Goal: Information Seeking & Learning: Find specific fact

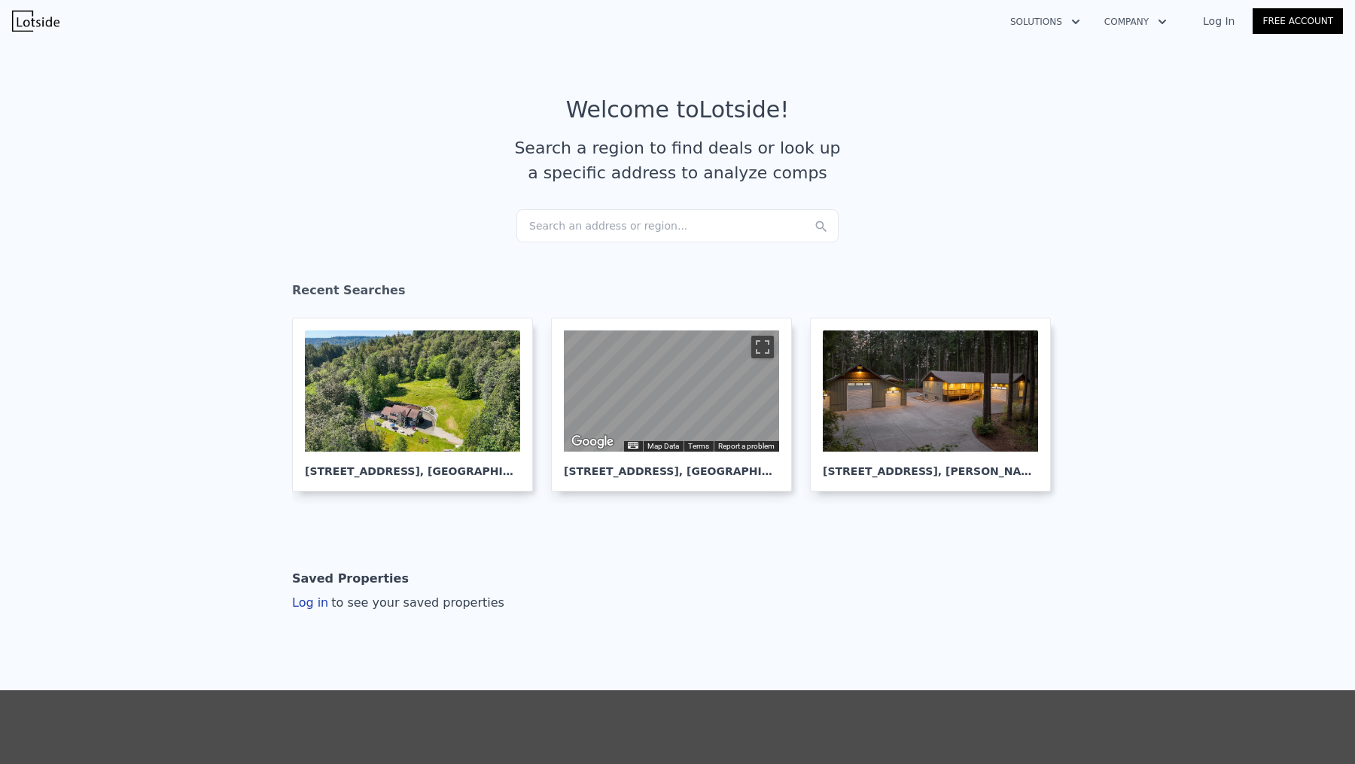
click at [601, 228] on div "Search an address or region..." at bounding box center [677, 225] width 322 height 33
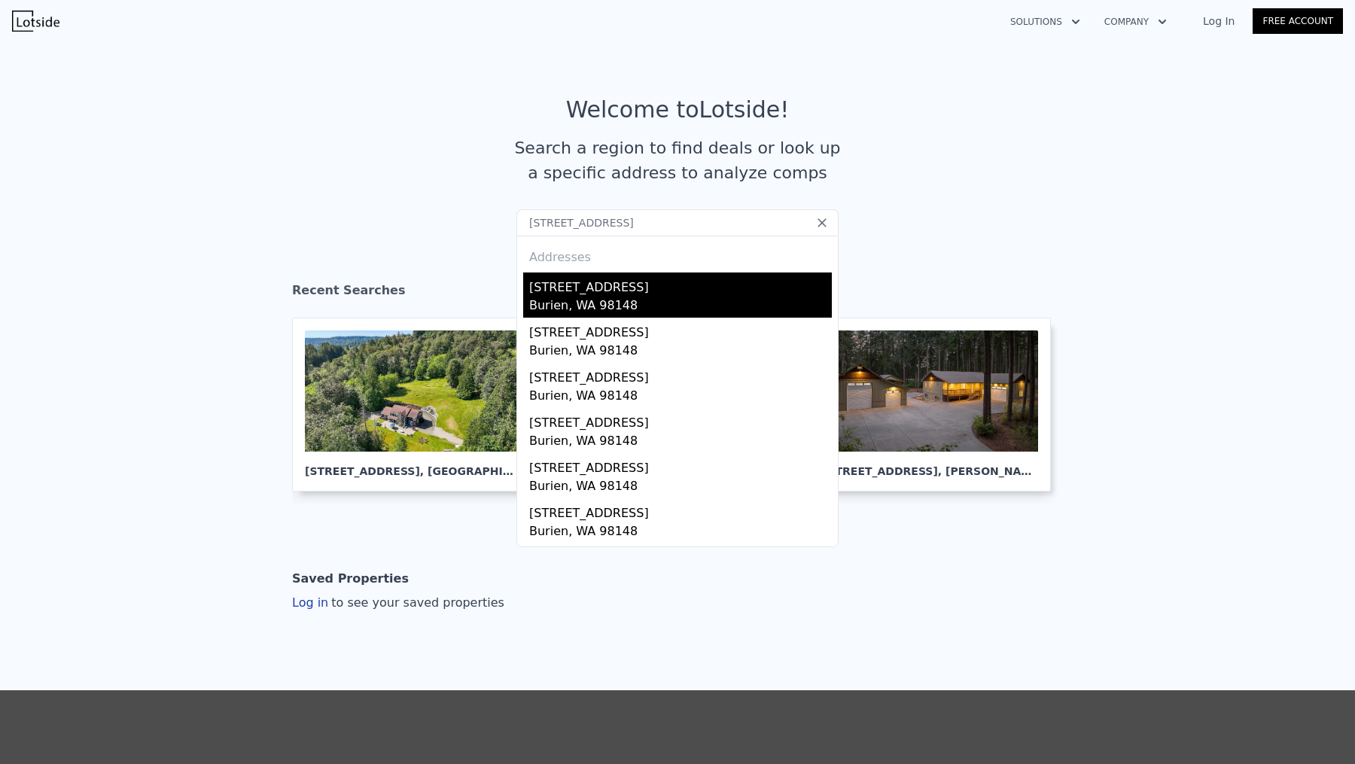
type input "[STREET_ADDRESS]"
click at [671, 292] on div "[STREET_ADDRESS]" at bounding box center [680, 284] width 303 height 24
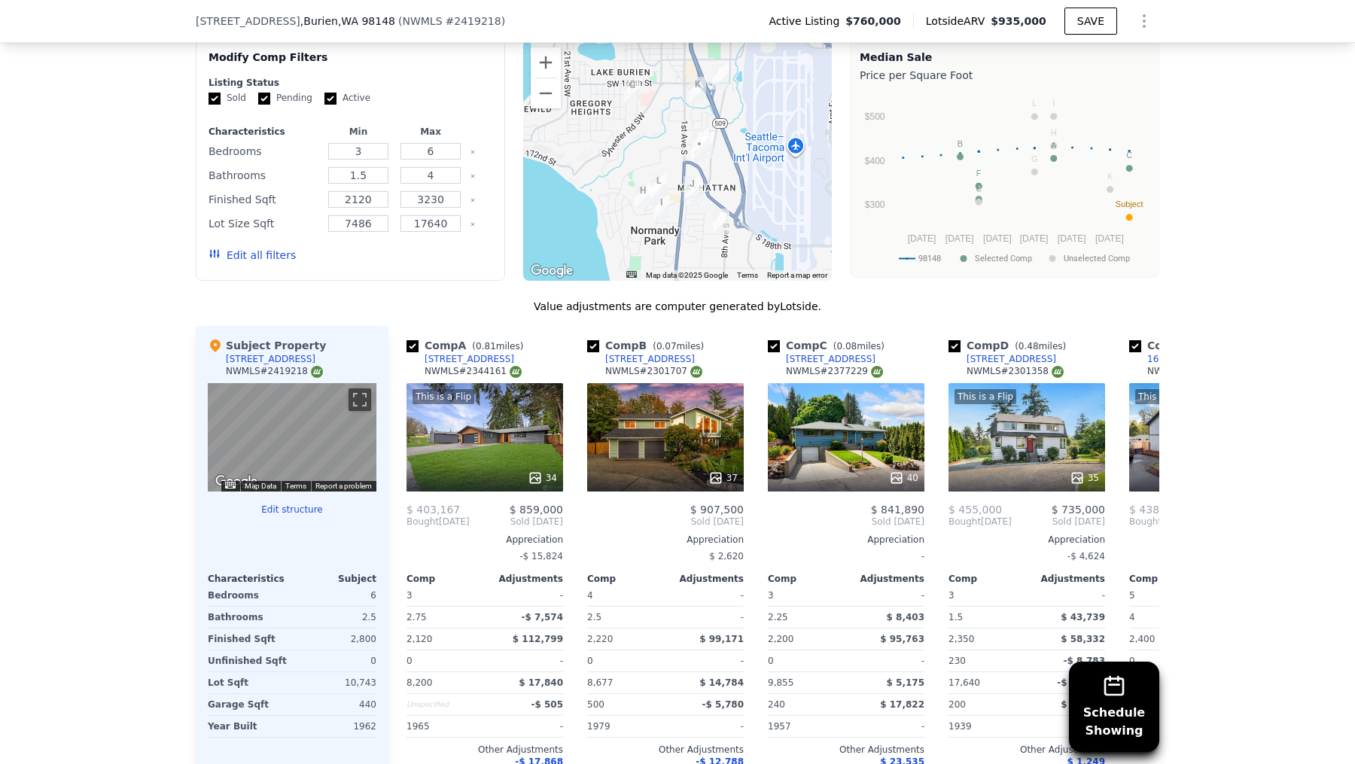
scroll to position [1343, 0]
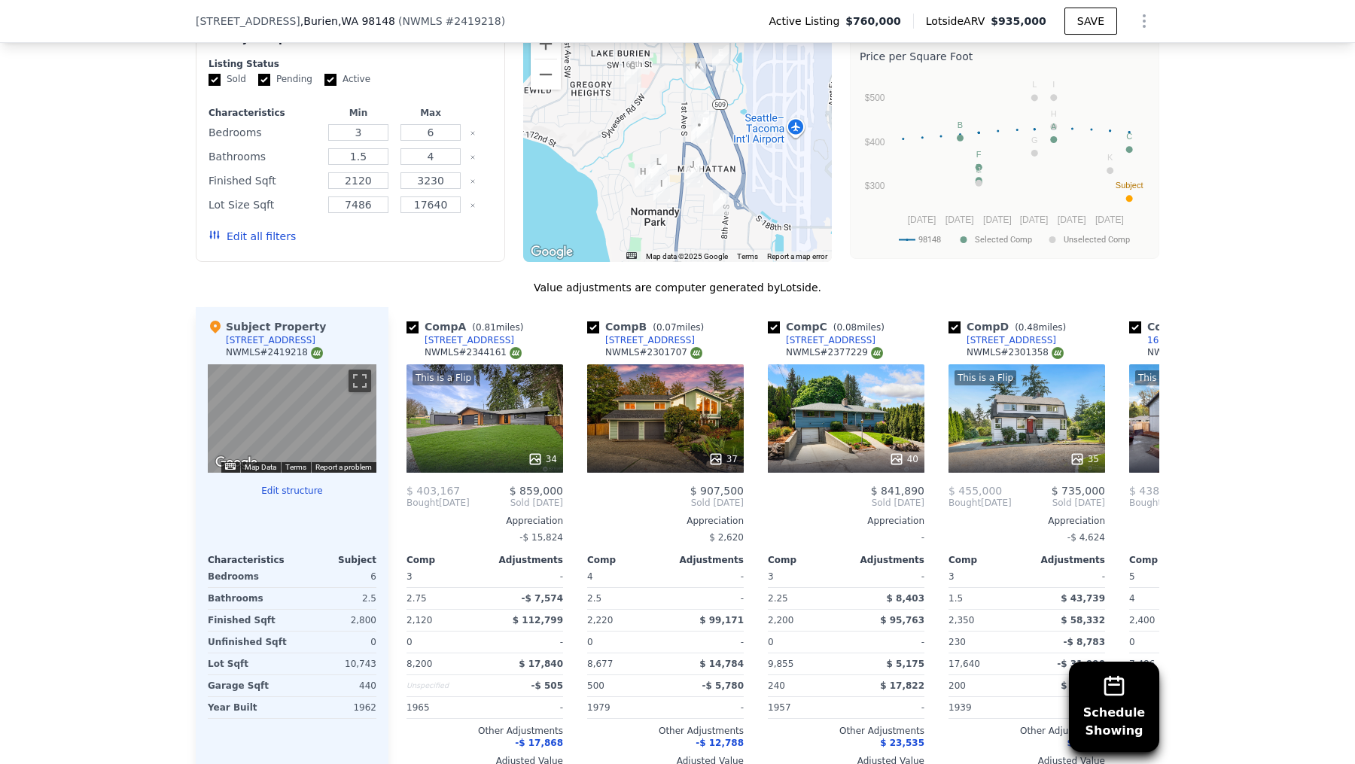
click at [674, 115] on div at bounding box center [677, 141] width 309 height 241
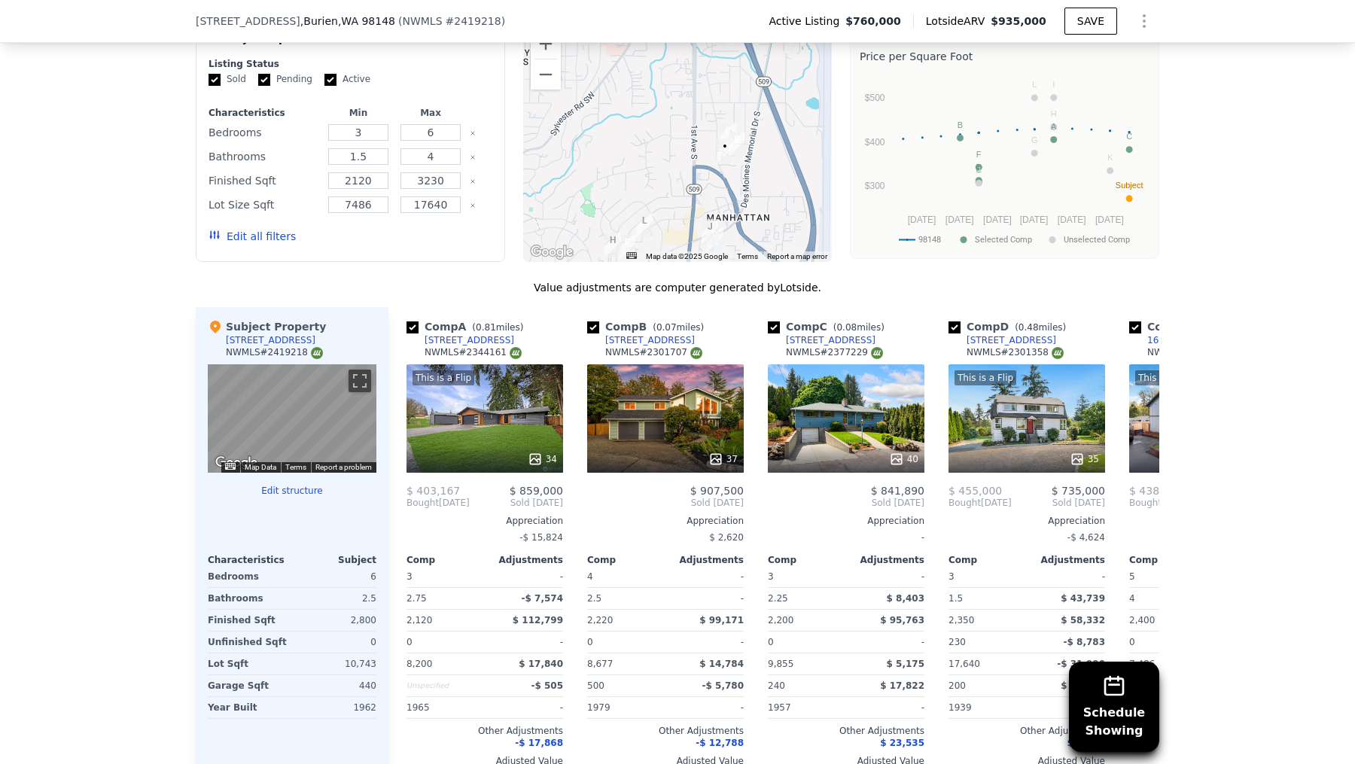
click at [741, 186] on div at bounding box center [677, 141] width 309 height 241
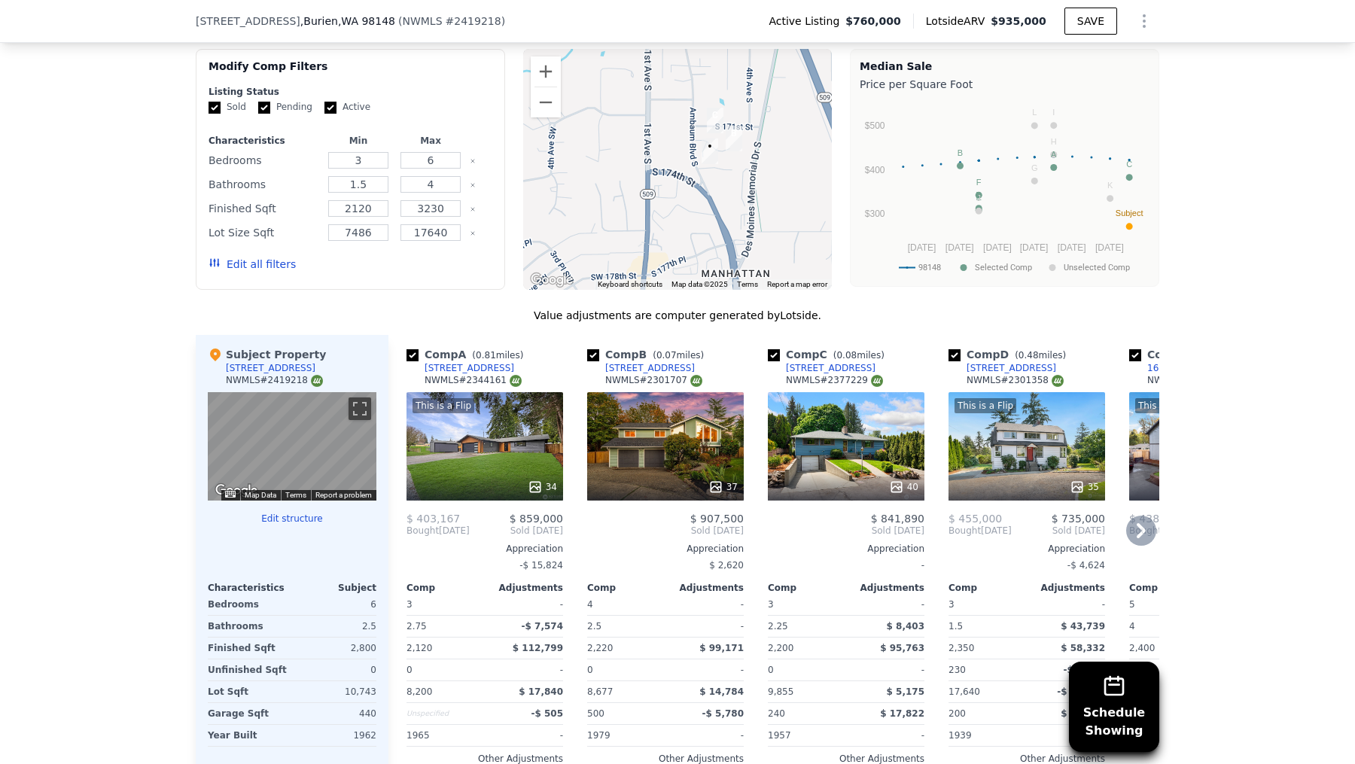
scroll to position [1314, 0]
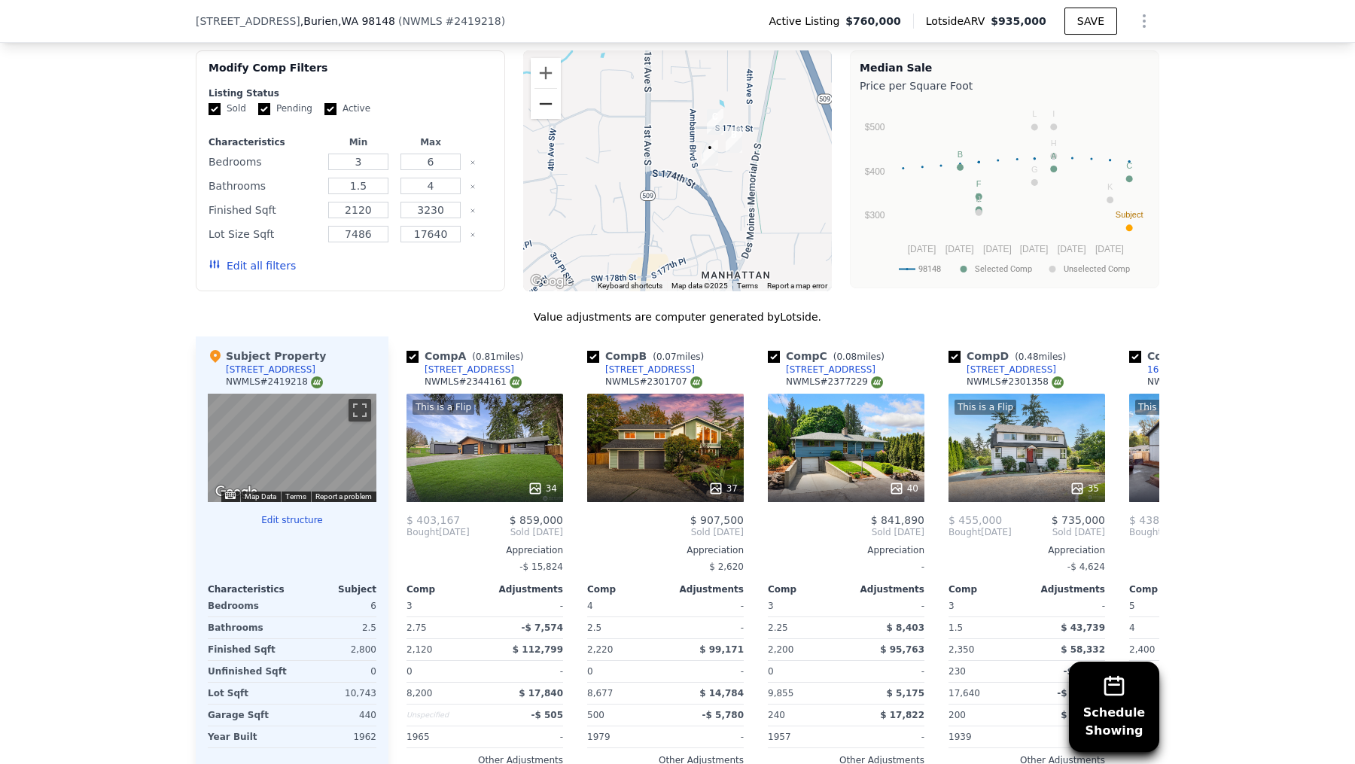
click at [549, 105] on button "Zoom out" at bounding box center [546, 104] width 30 height 30
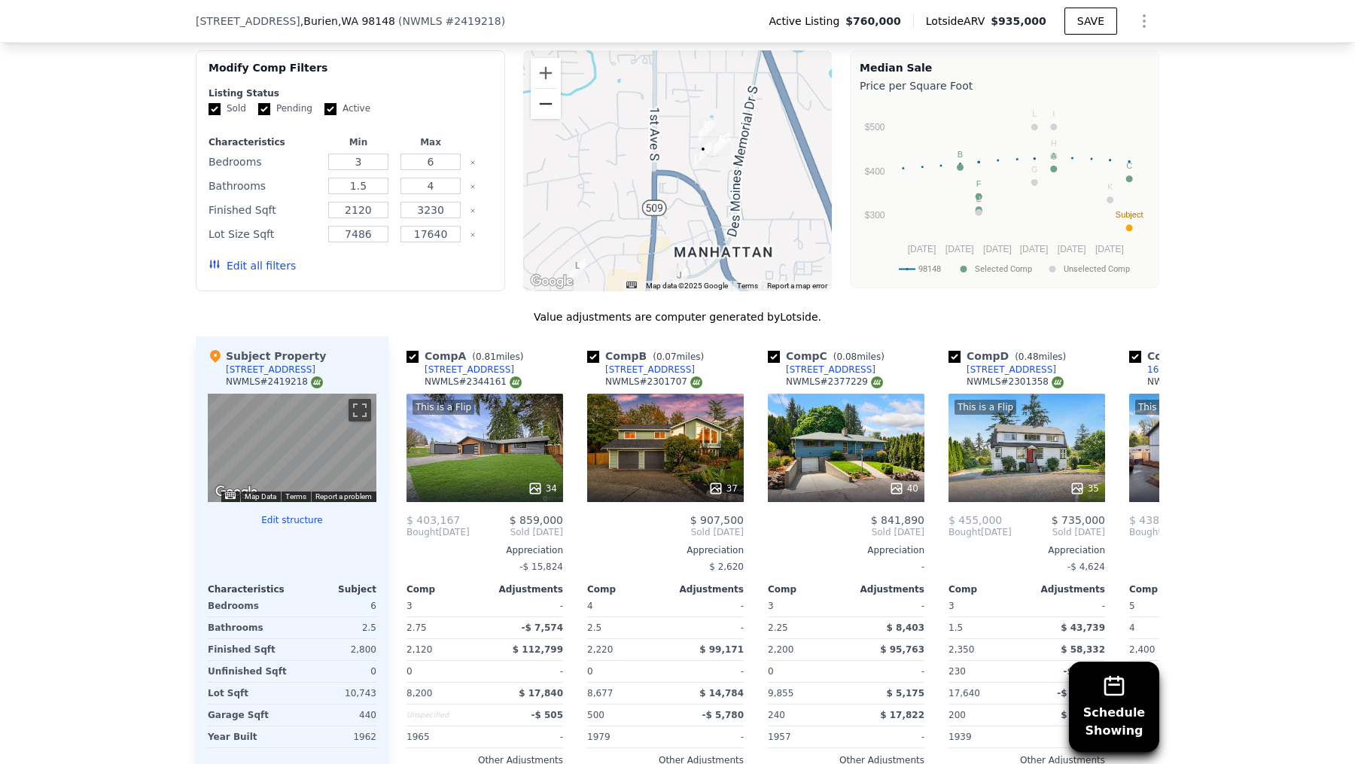
click at [549, 105] on button "Zoom out" at bounding box center [546, 104] width 30 height 30
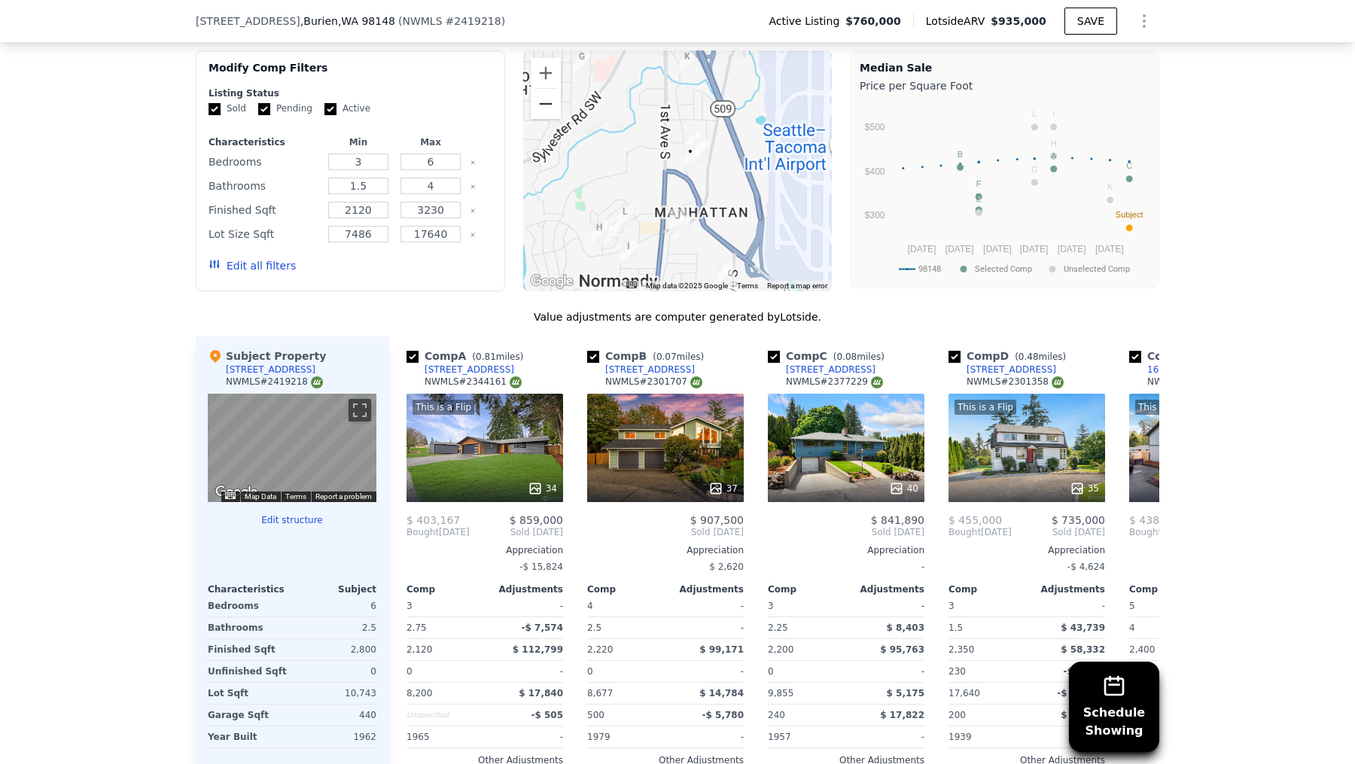
click at [549, 105] on button "Zoom out" at bounding box center [546, 104] width 30 height 30
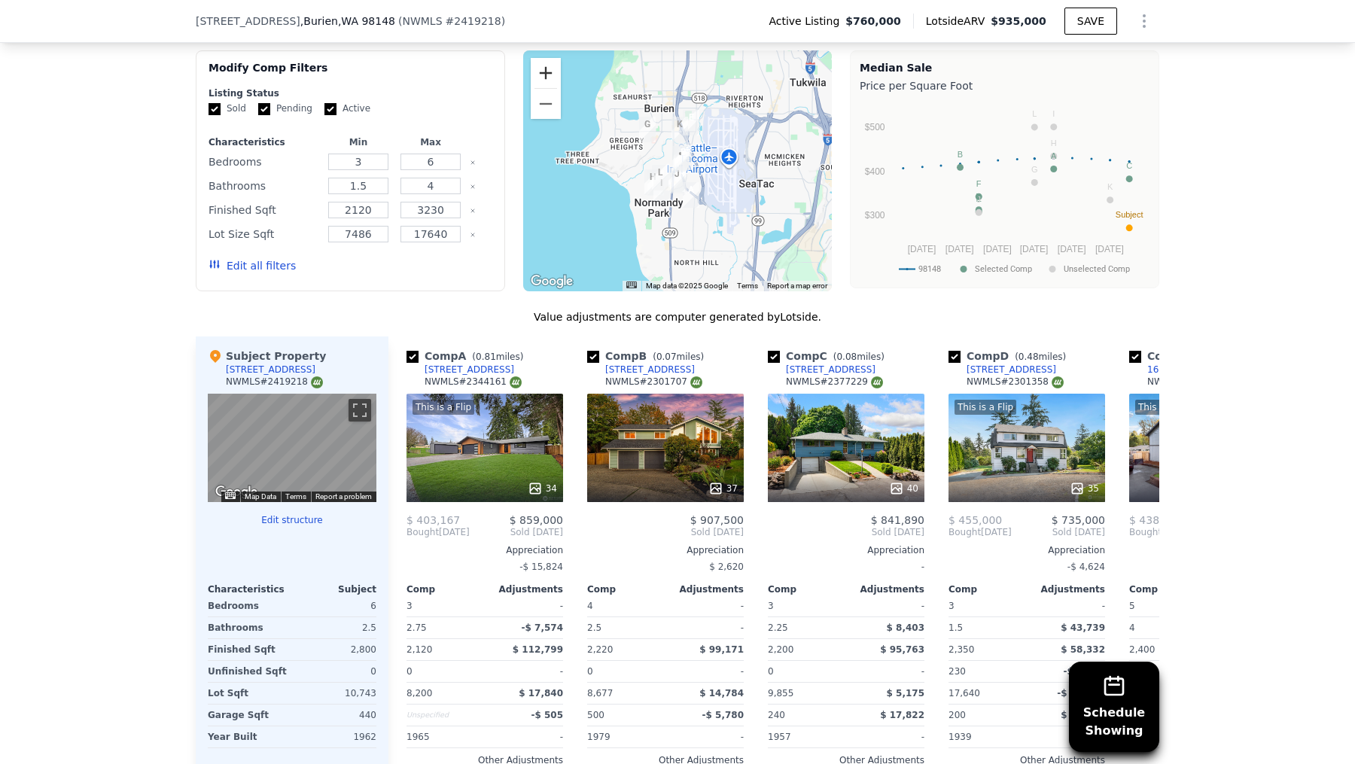
click at [545, 62] on button "Zoom in" at bounding box center [546, 73] width 30 height 30
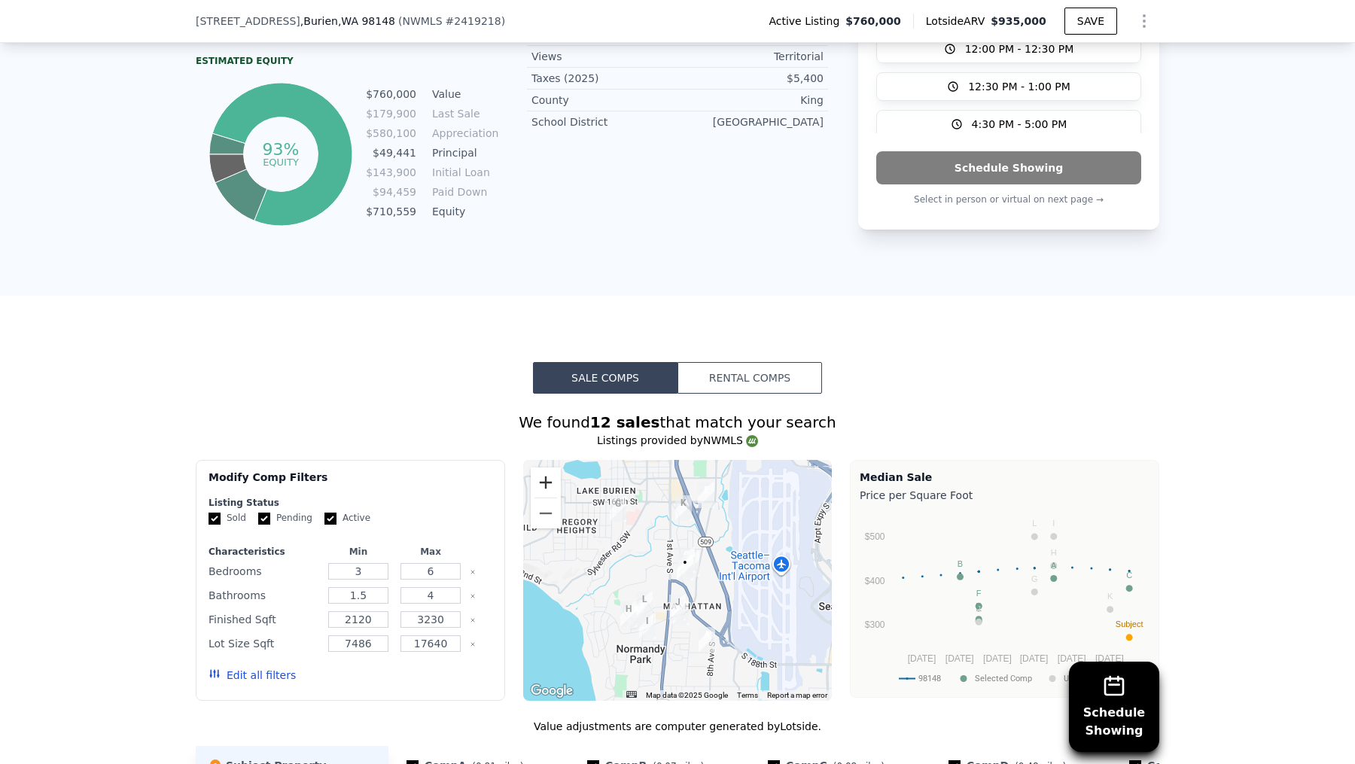
scroll to position [1158, 0]
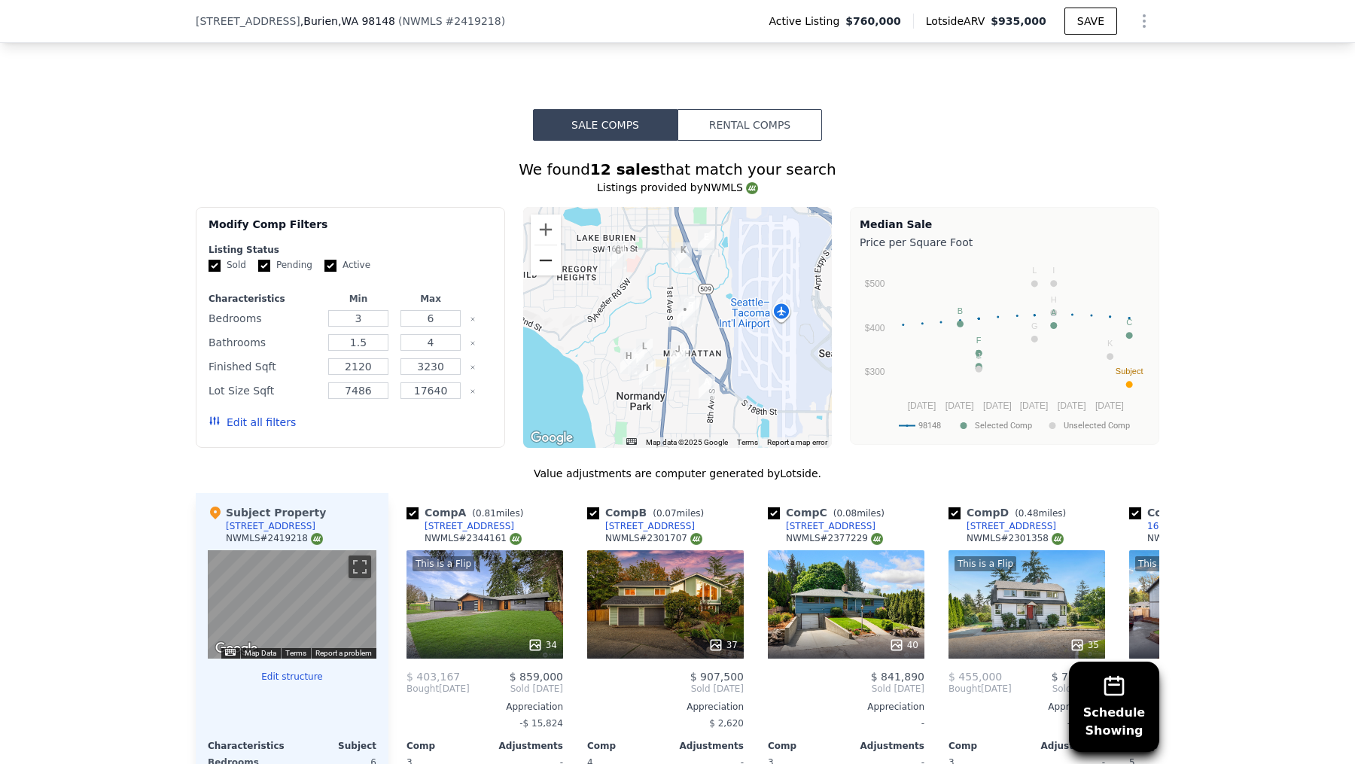
click at [543, 245] on button "Zoom out" at bounding box center [546, 260] width 30 height 30
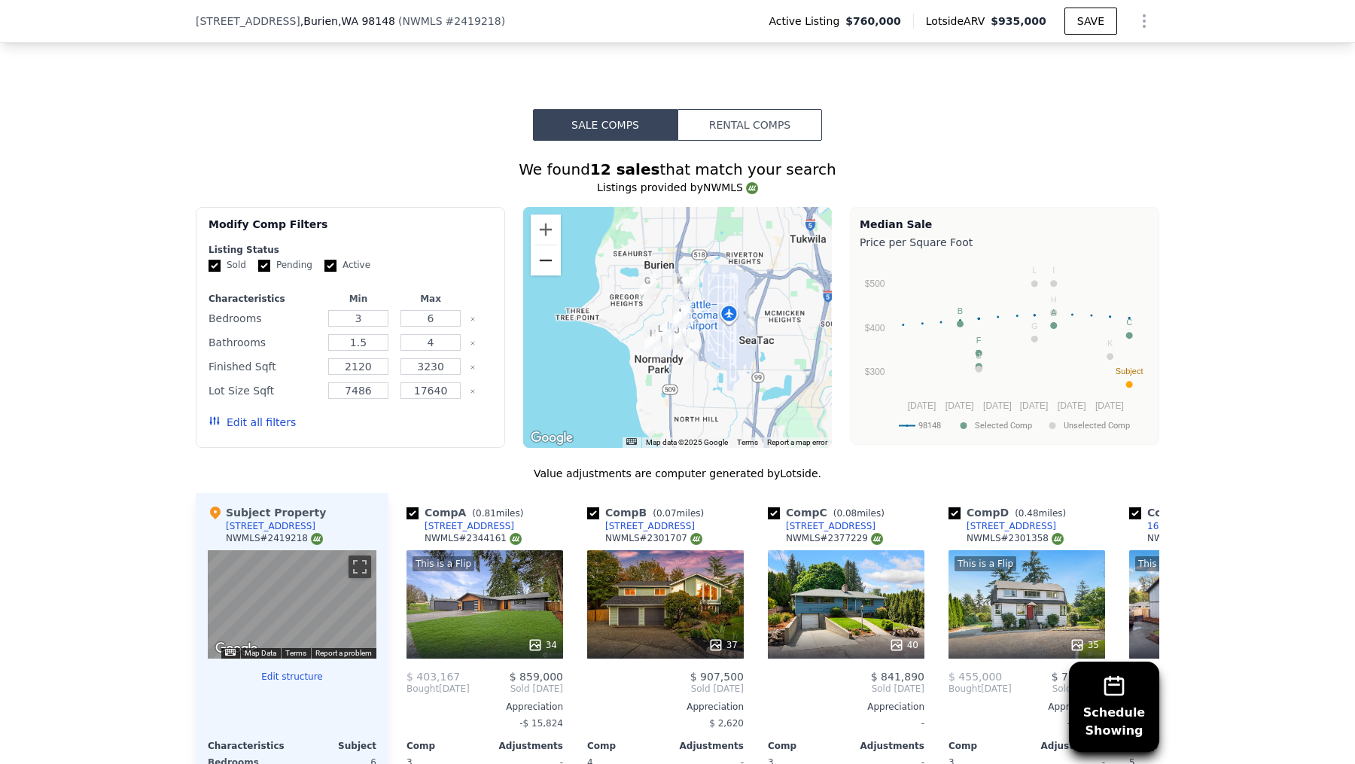
click at [543, 245] on button "Zoom out" at bounding box center [546, 260] width 30 height 30
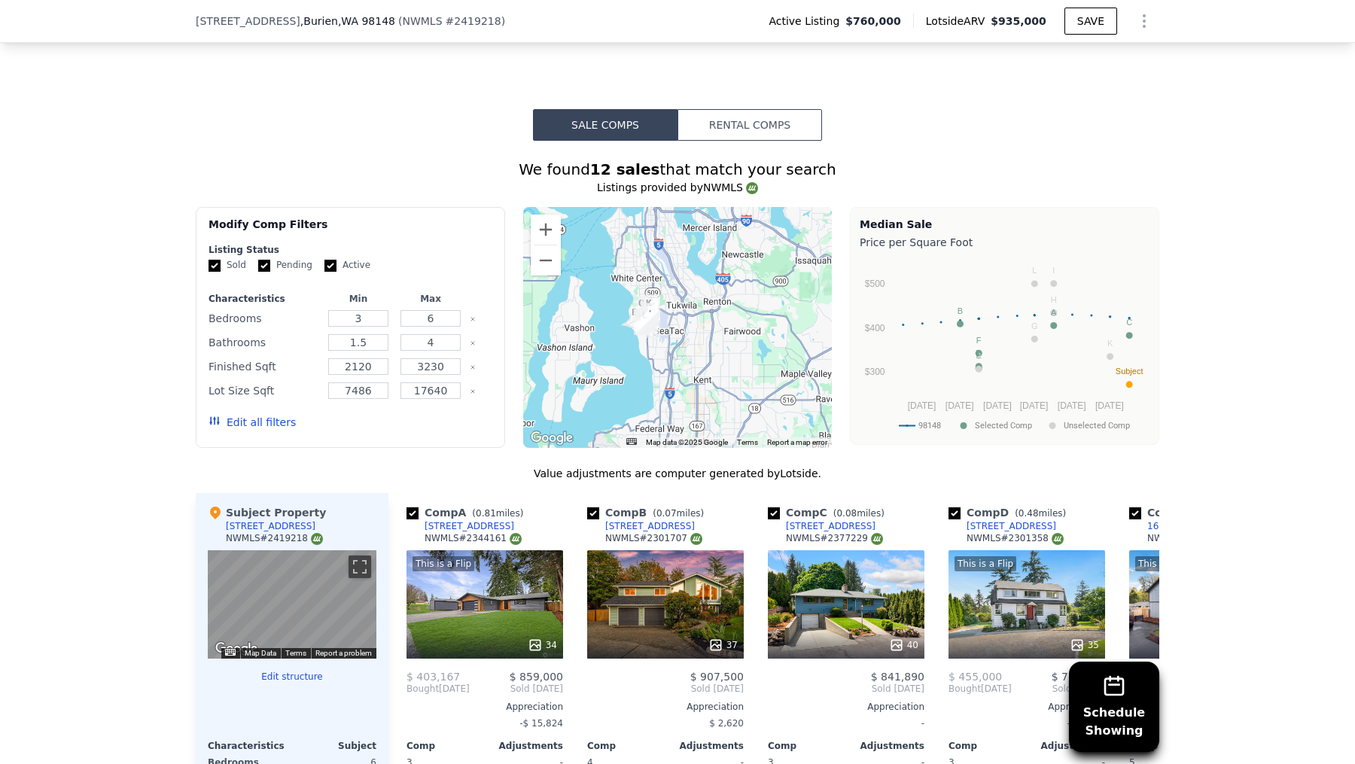
drag, startPoint x: 741, startPoint y: 386, endPoint x: 707, endPoint y: 386, distance: 33.9
click at [707, 386] on div at bounding box center [677, 327] width 309 height 241
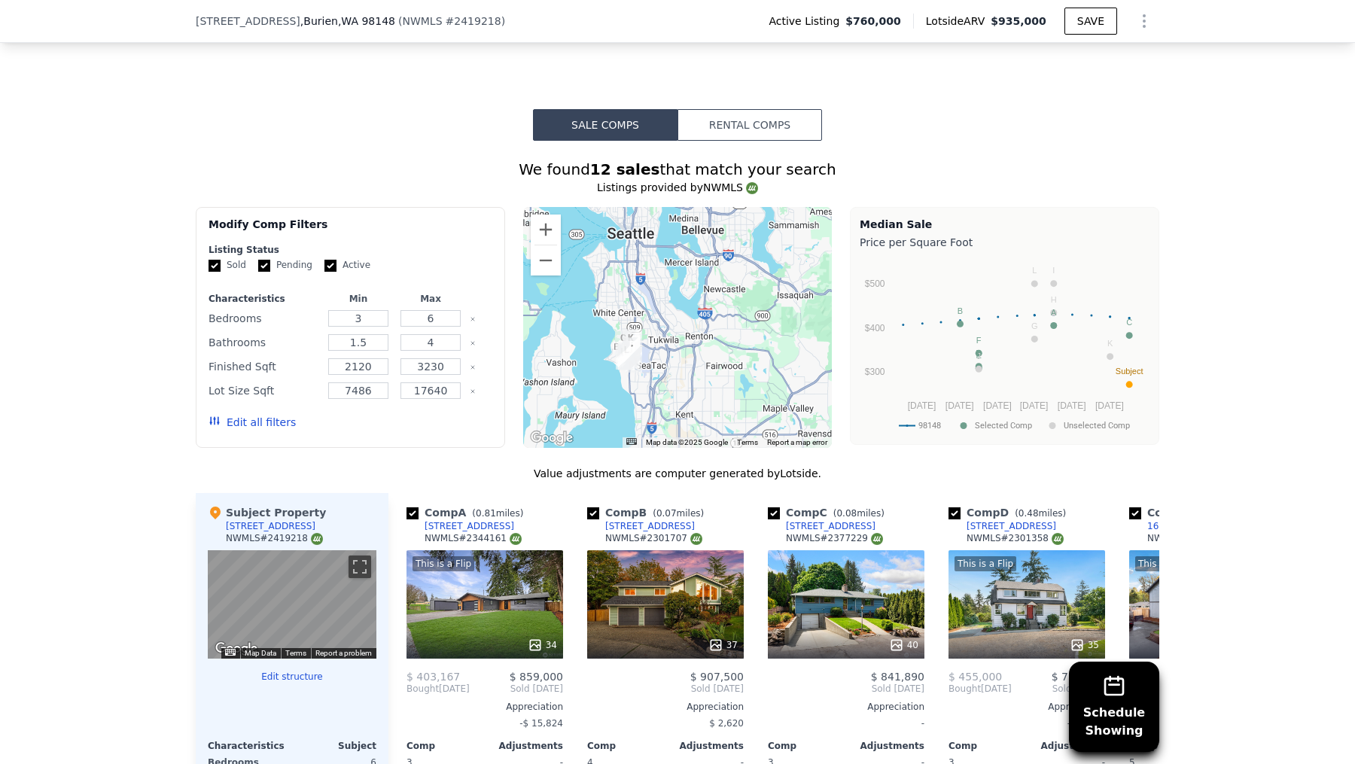
drag, startPoint x: 744, startPoint y: 288, endPoint x: 724, endPoint y: 325, distance: 42.4
click at [724, 325] on div at bounding box center [677, 327] width 309 height 241
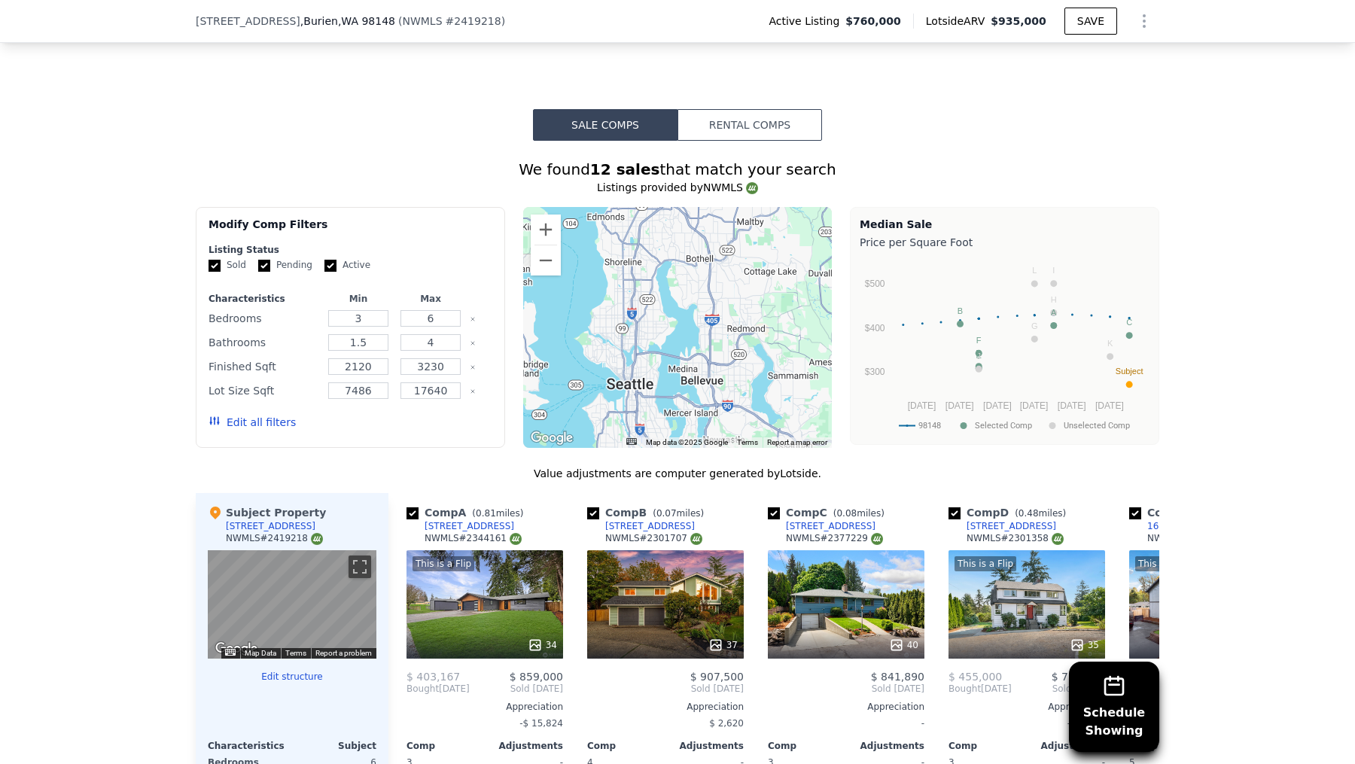
drag, startPoint x: 731, startPoint y: 260, endPoint x: 726, endPoint y: 392, distance: 132.6
click at [726, 392] on div at bounding box center [677, 327] width 309 height 241
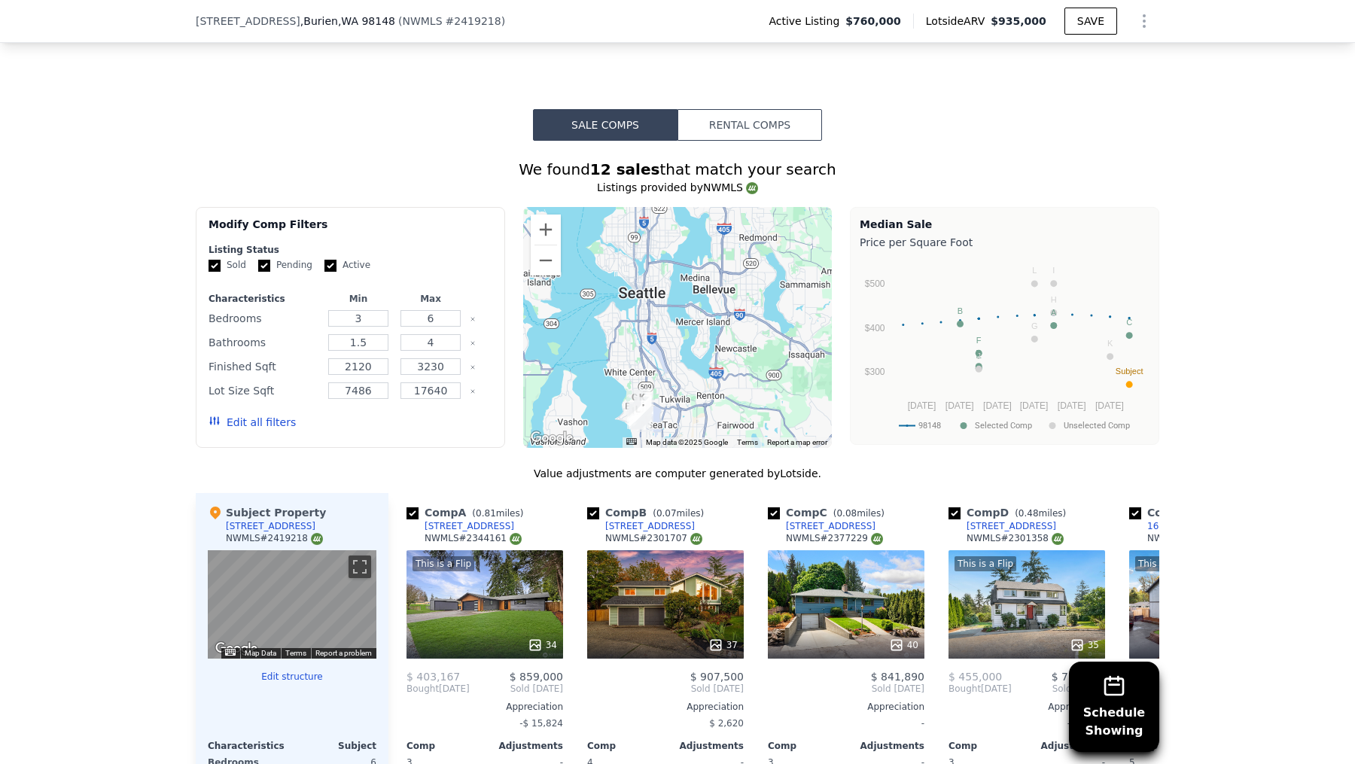
drag, startPoint x: 710, startPoint y: 362, endPoint x: 744, endPoint y: 266, distance: 101.2
click at [744, 266] on div at bounding box center [677, 327] width 309 height 241
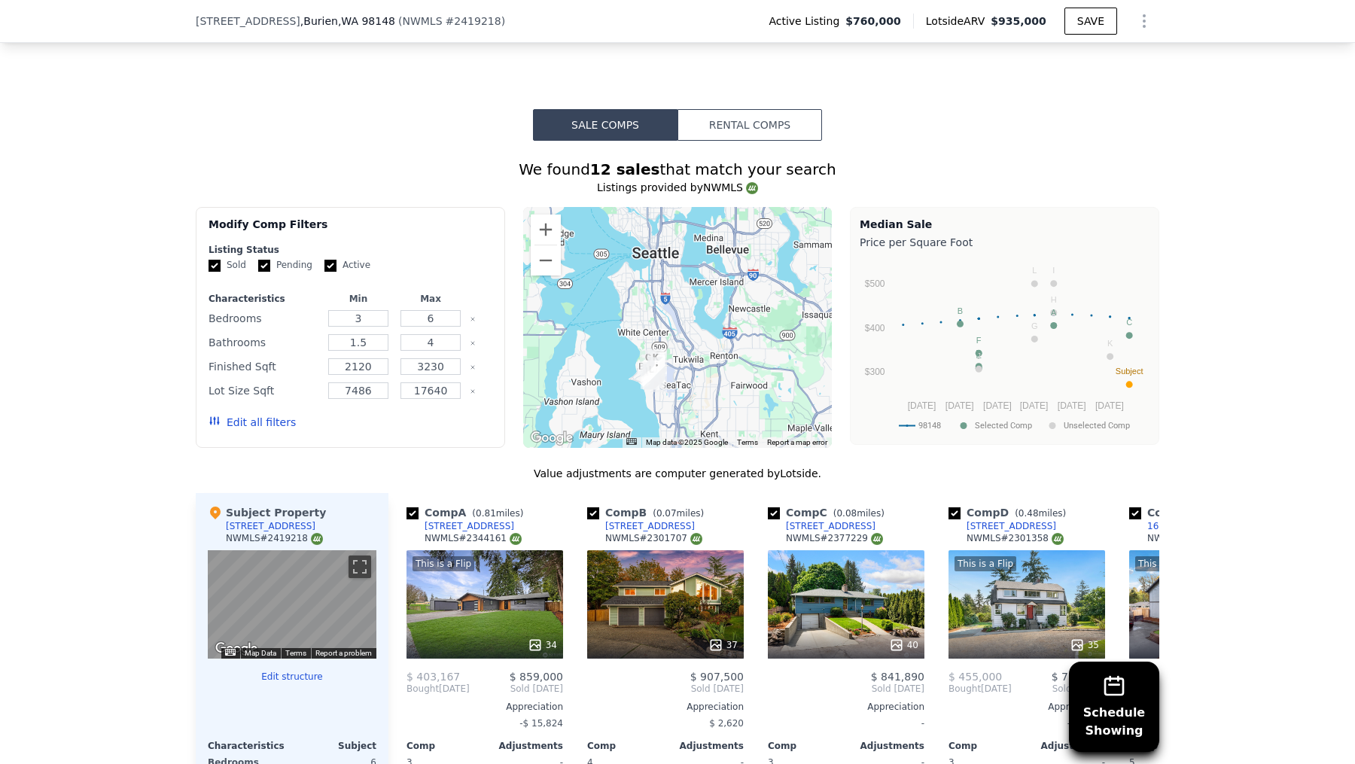
click at [674, 373] on div at bounding box center [677, 327] width 309 height 241
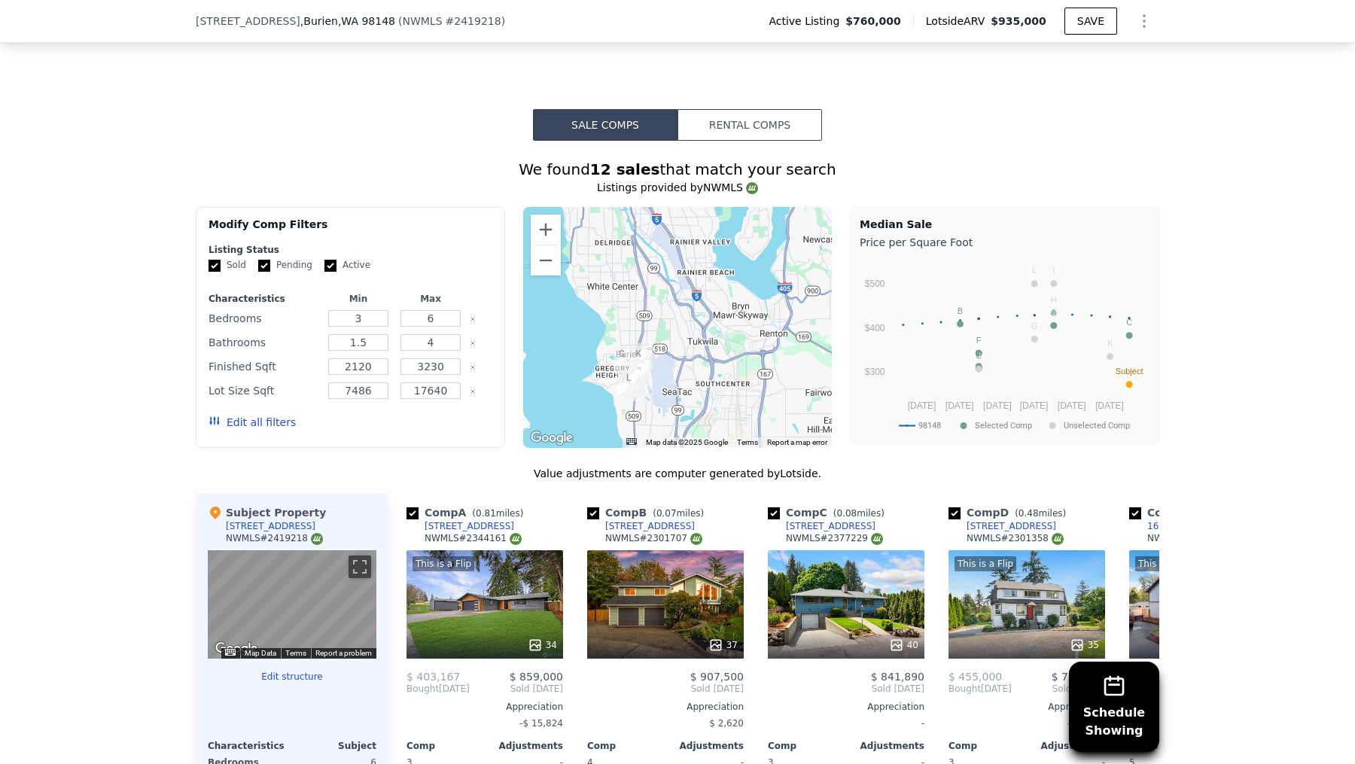
click at [674, 373] on div at bounding box center [677, 327] width 309 height 241
click at [652, 394] on img "716 S 186th St" at bounding box center [644, 392] width 17 height 26
click at [758, 114] on button "Rental Comps" at bounding box center [749, 125] width 145 height 32
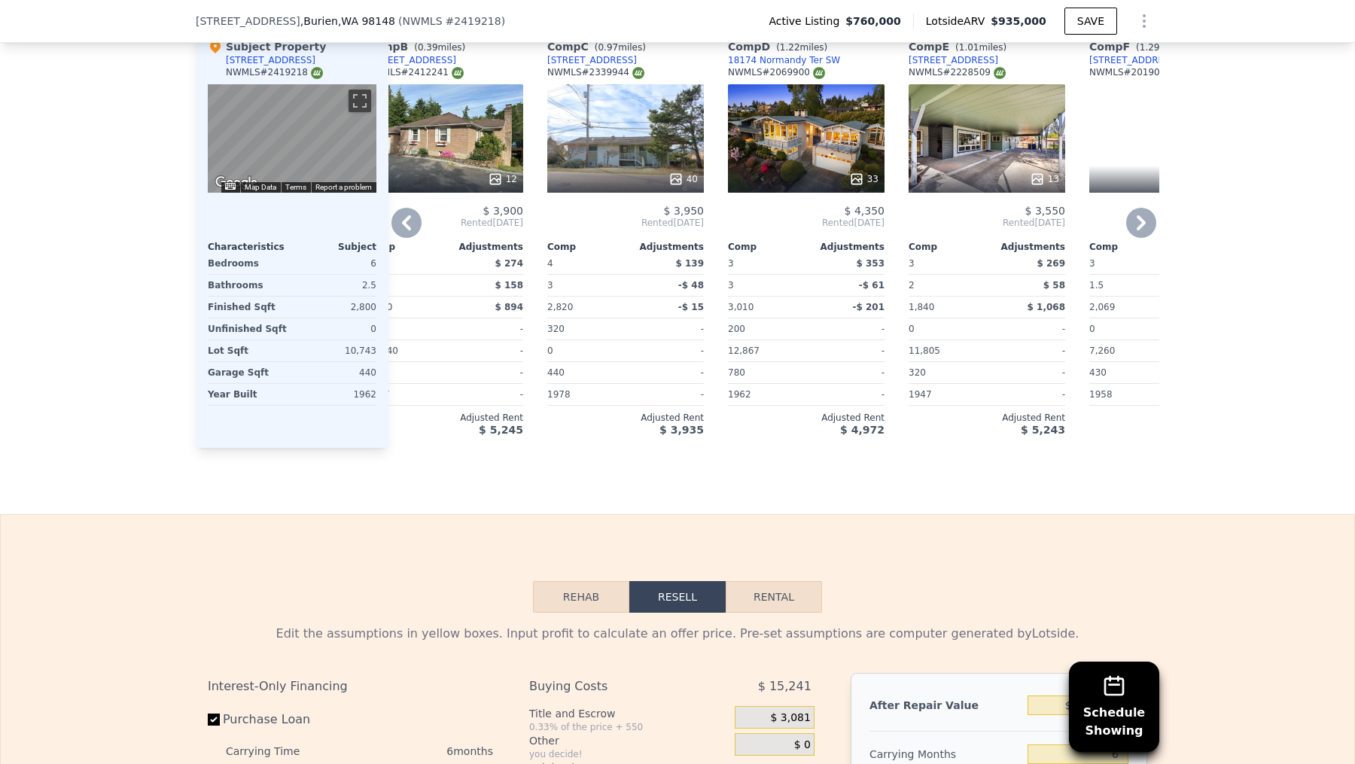
scroll to position [0, 181]
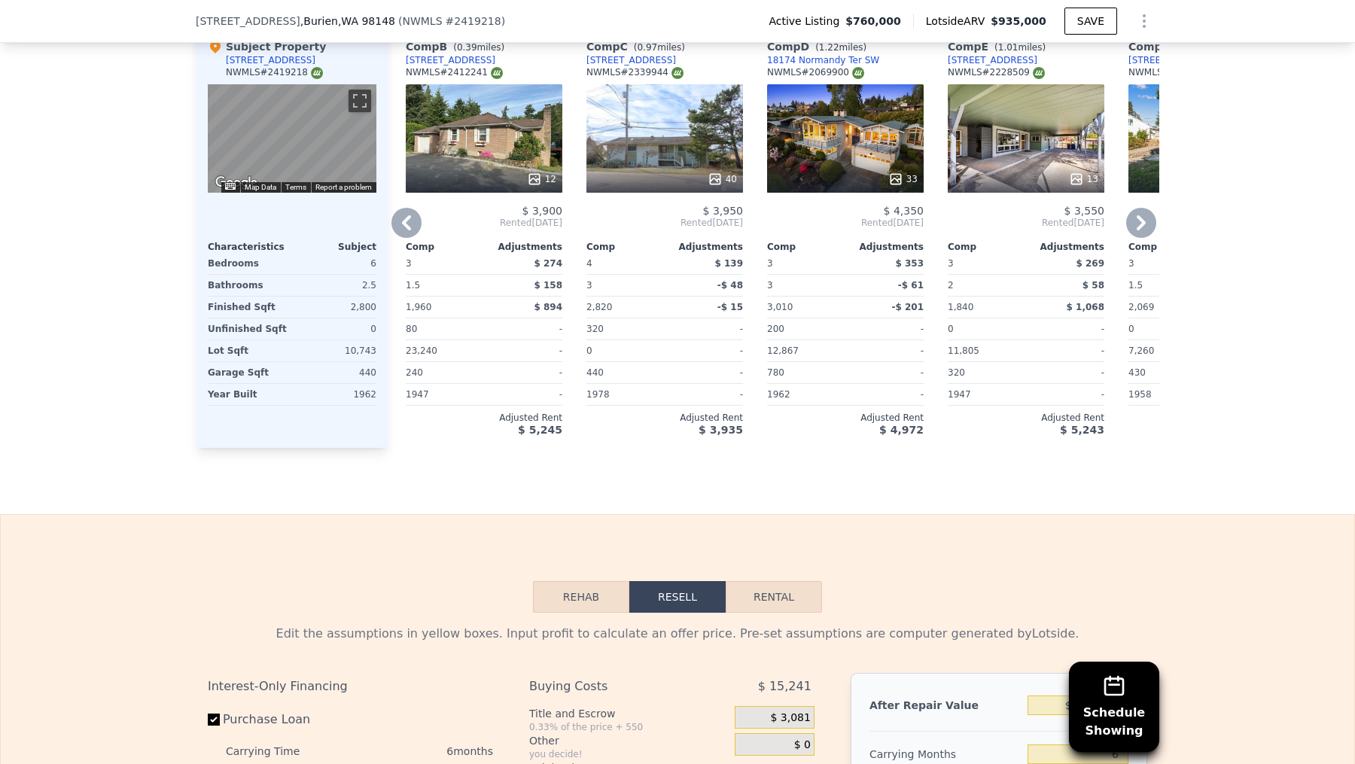
click at [504, 138] on div "12" at bounding box center [484, 138] width 157 height 108
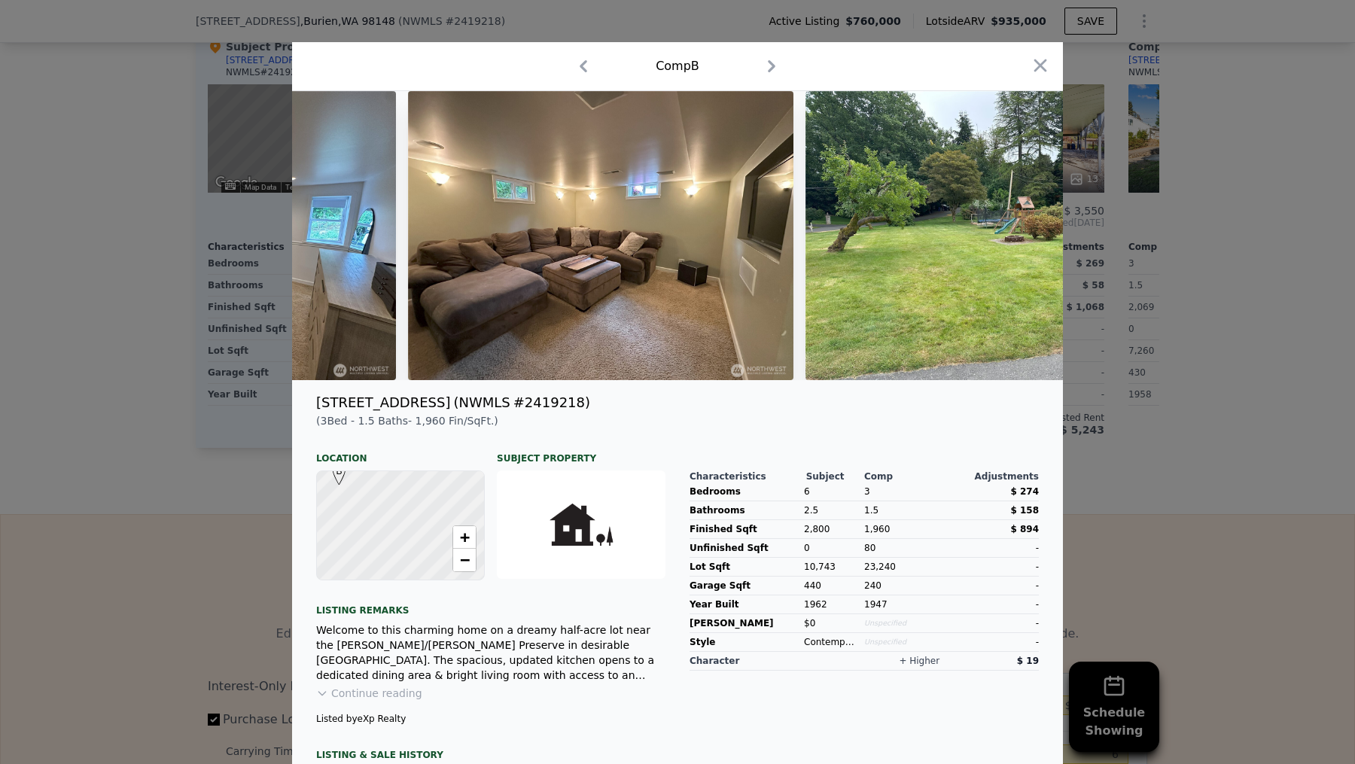
scroll to position [89, 0]
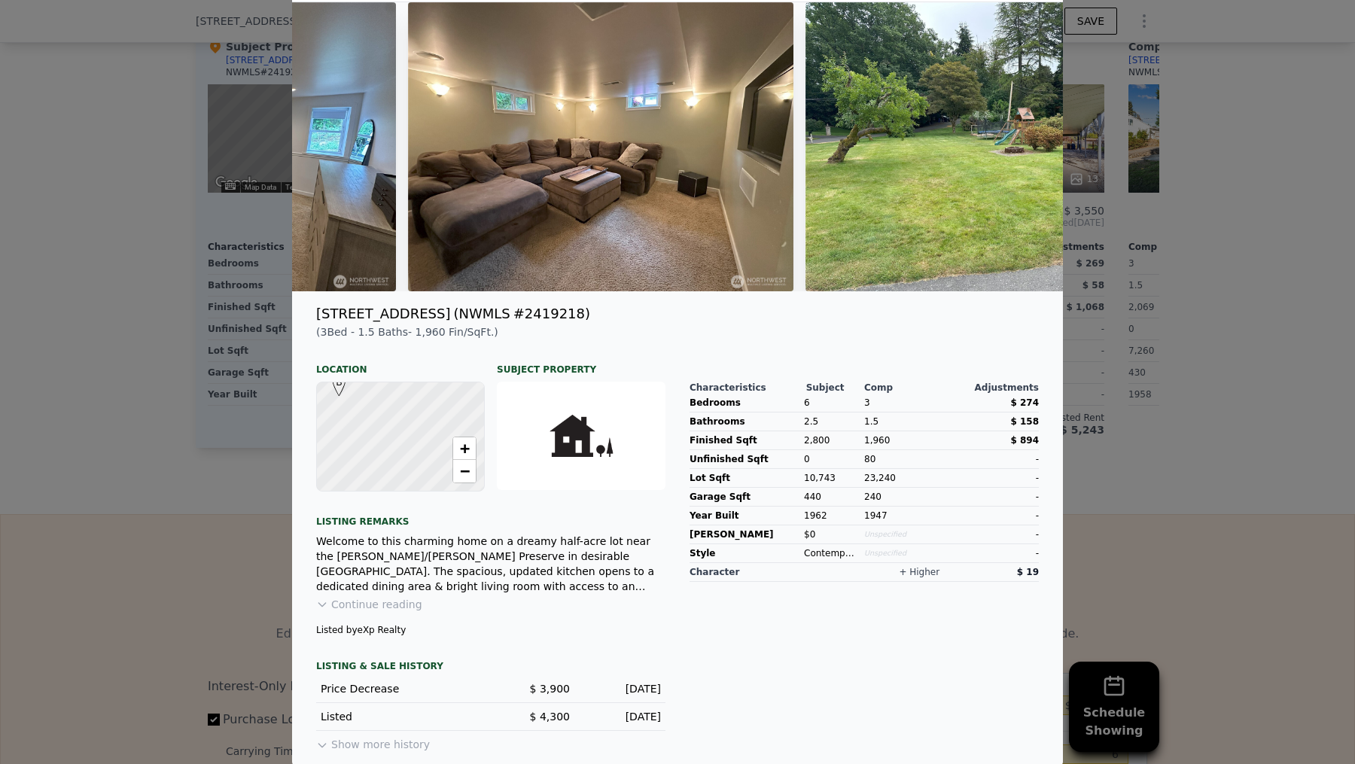
click at [137, 447] on div at bounding box center [677, 382] width 1355 height 764
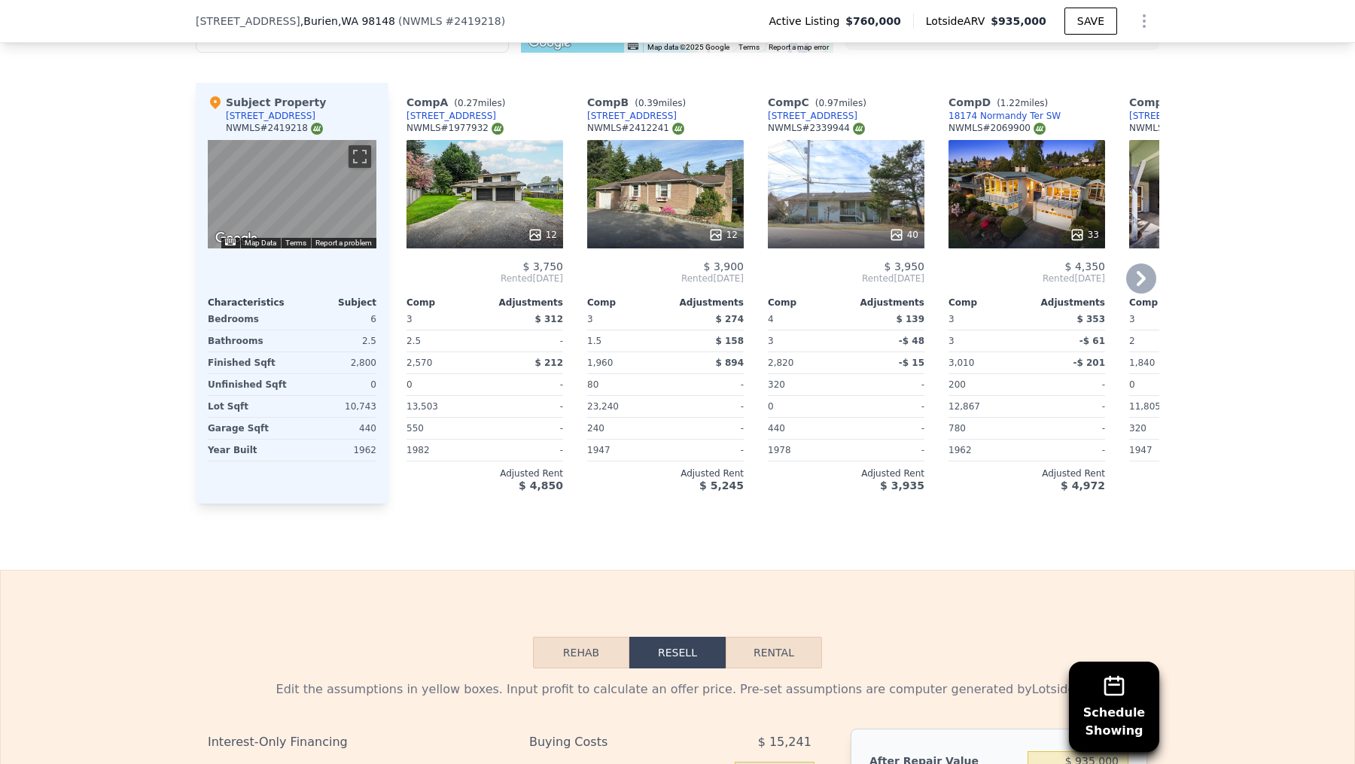
scroll to position [1550, 0]
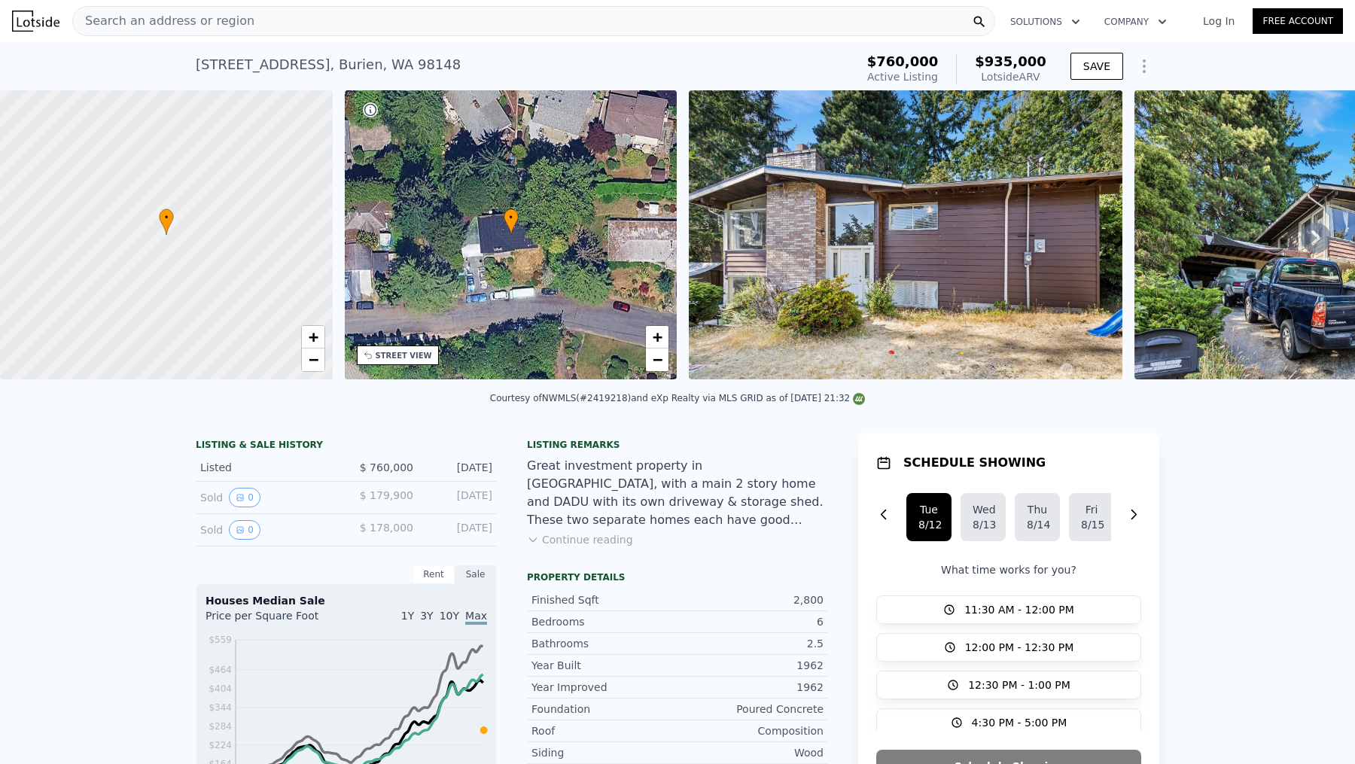
click at [488, 245] on div "• + −" at bounding box center [511, 234] width 333 height 289
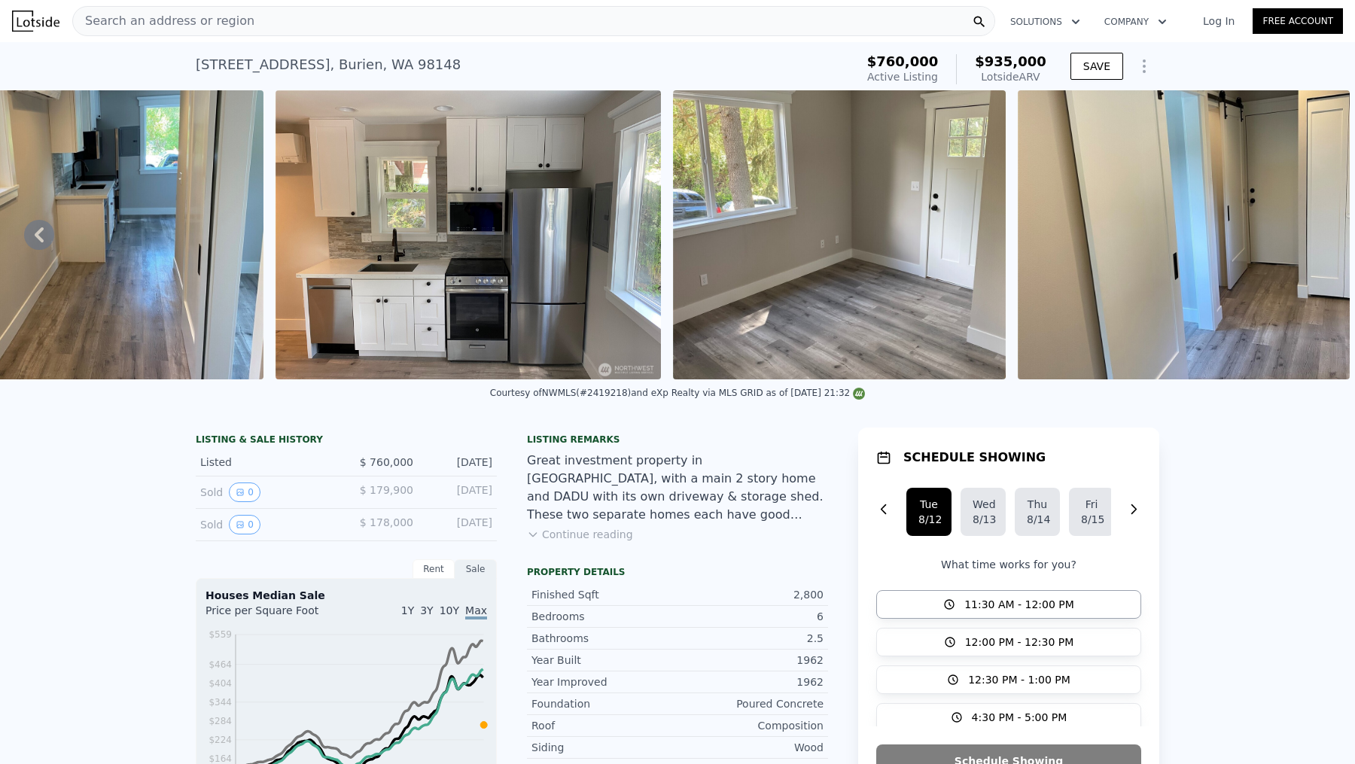
scroll to position [179, 0]
click at [331, 63] on div "[STREET_ADDRESS]" at bounding box center [328, 64] width 265 height 21
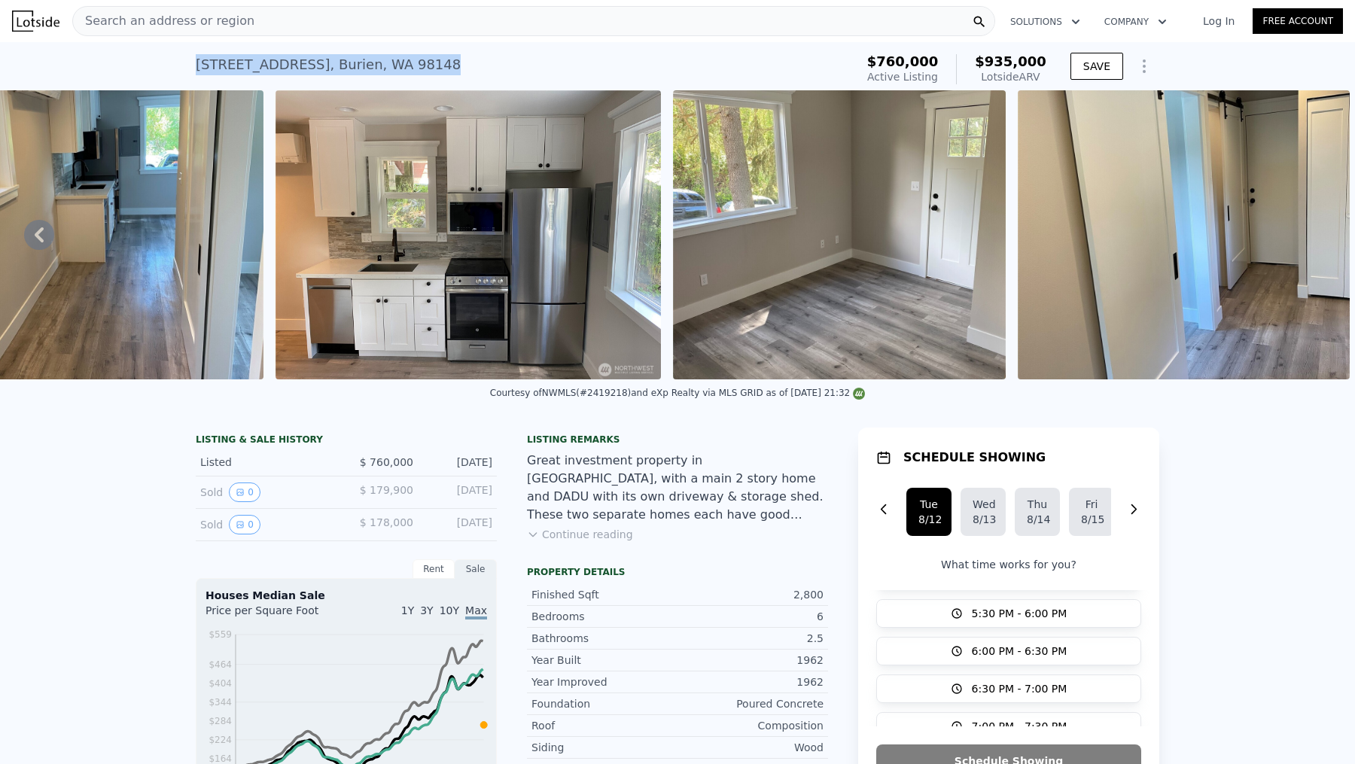
click at [331, 63] on div "[STREET_ADDRESS]" at bounding box center [328, 64] width 265 height 21
copy div "[STREET_ADDRESS] Active at $760k (~ARV $935k )"
